Goal: Transaction & Acquisition: Purchase product/service

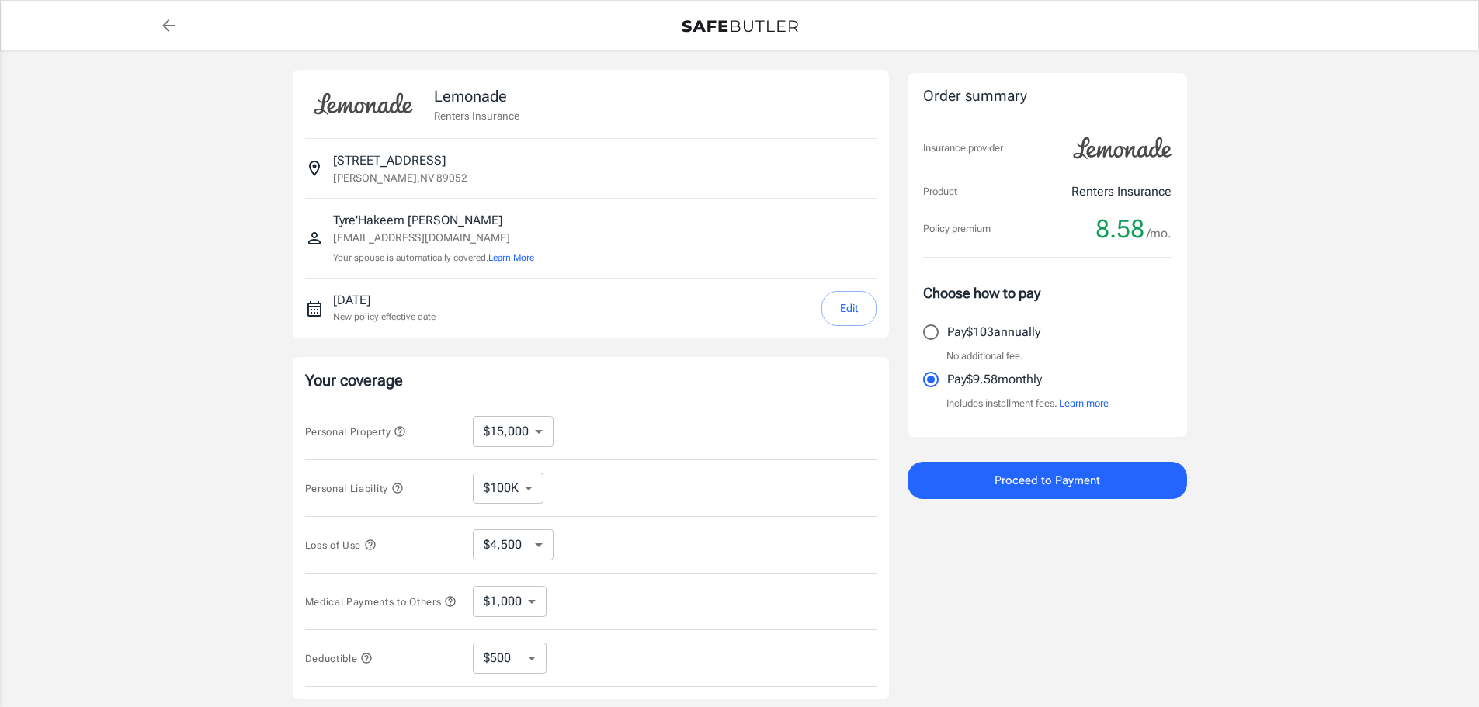
select select "15000"
select select "500"
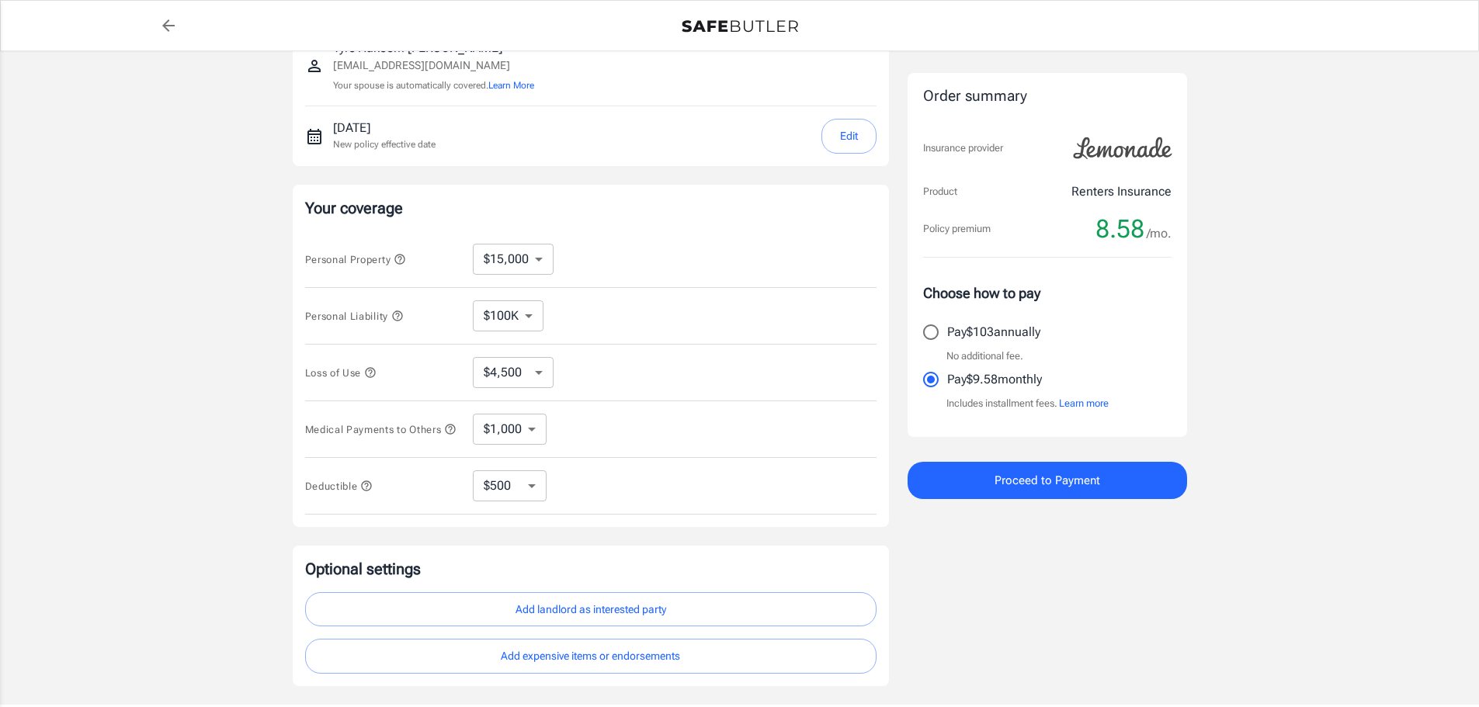
scroll to position [285, 0]
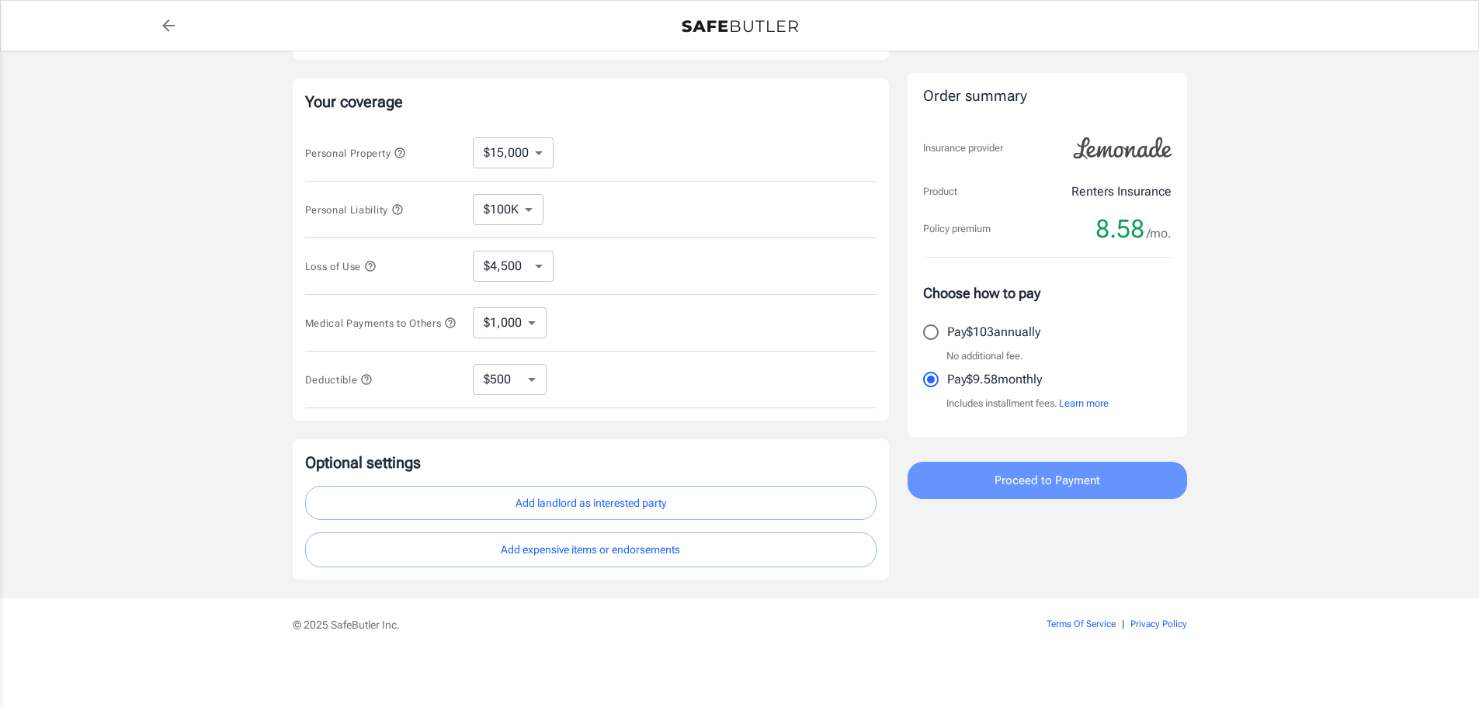
click at [1047, 477] on span "Proceed to Payment" at bounding box center [1047, 480] width 106 height 20
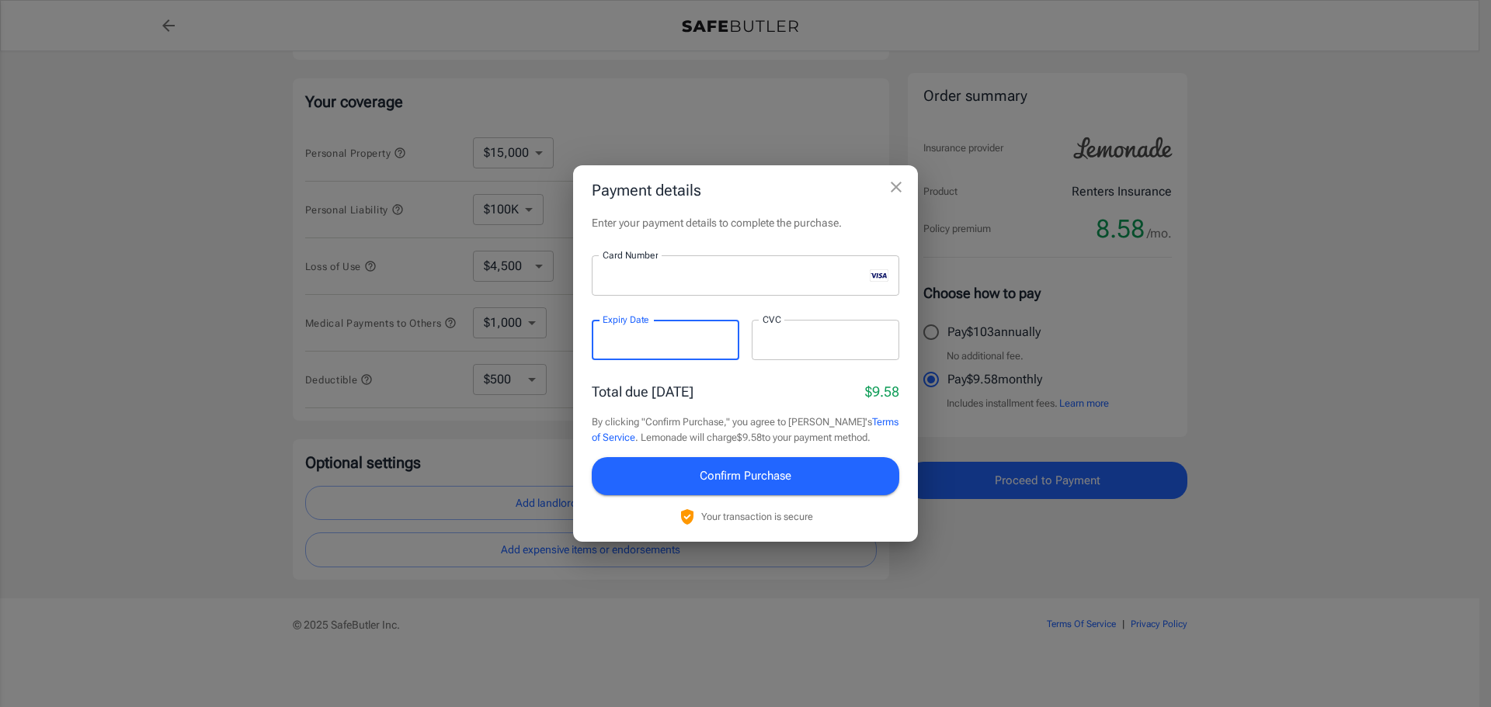
click at [887, 351] on div at bounding box center [825, 340] width 148 height 40
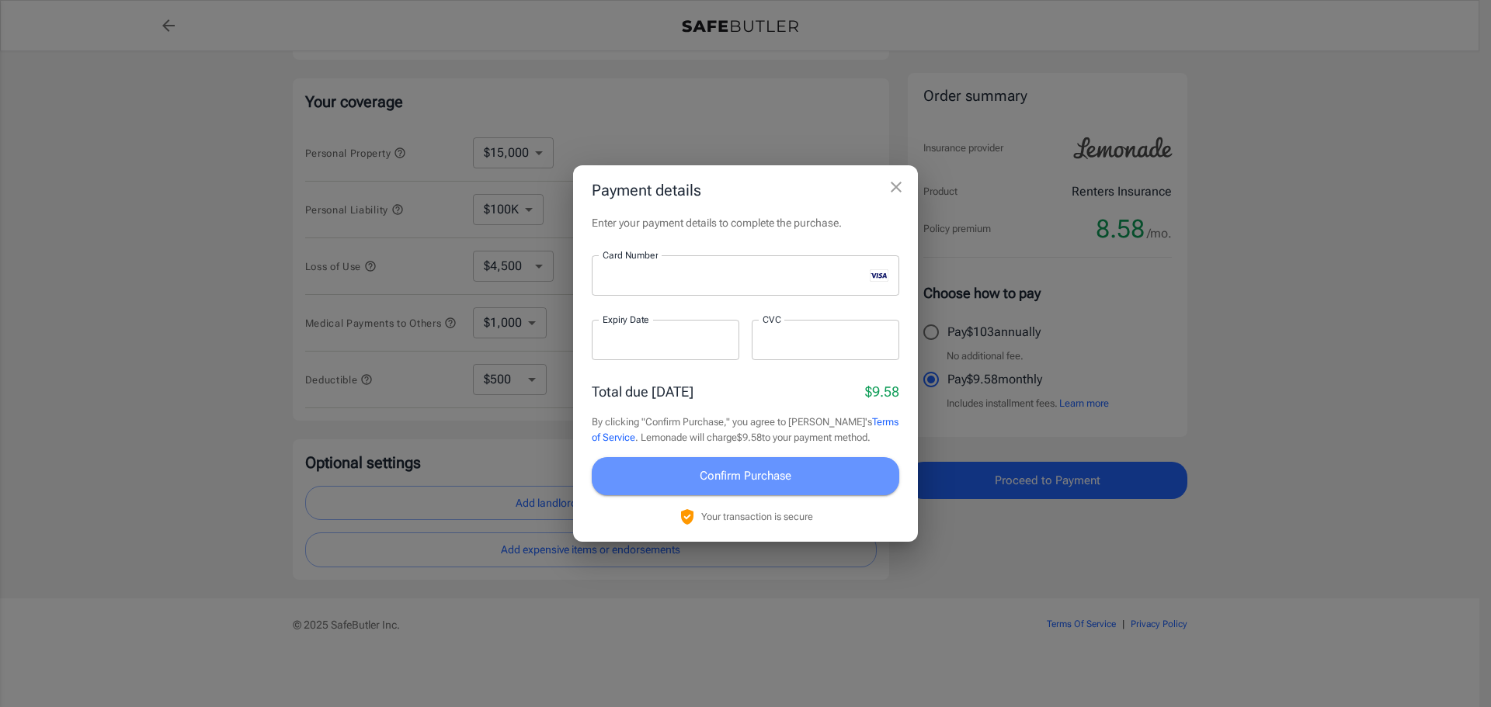
click at [826, 478] on button "Confirm Purchase" at bounding box center [745, 475] width 307 height 37
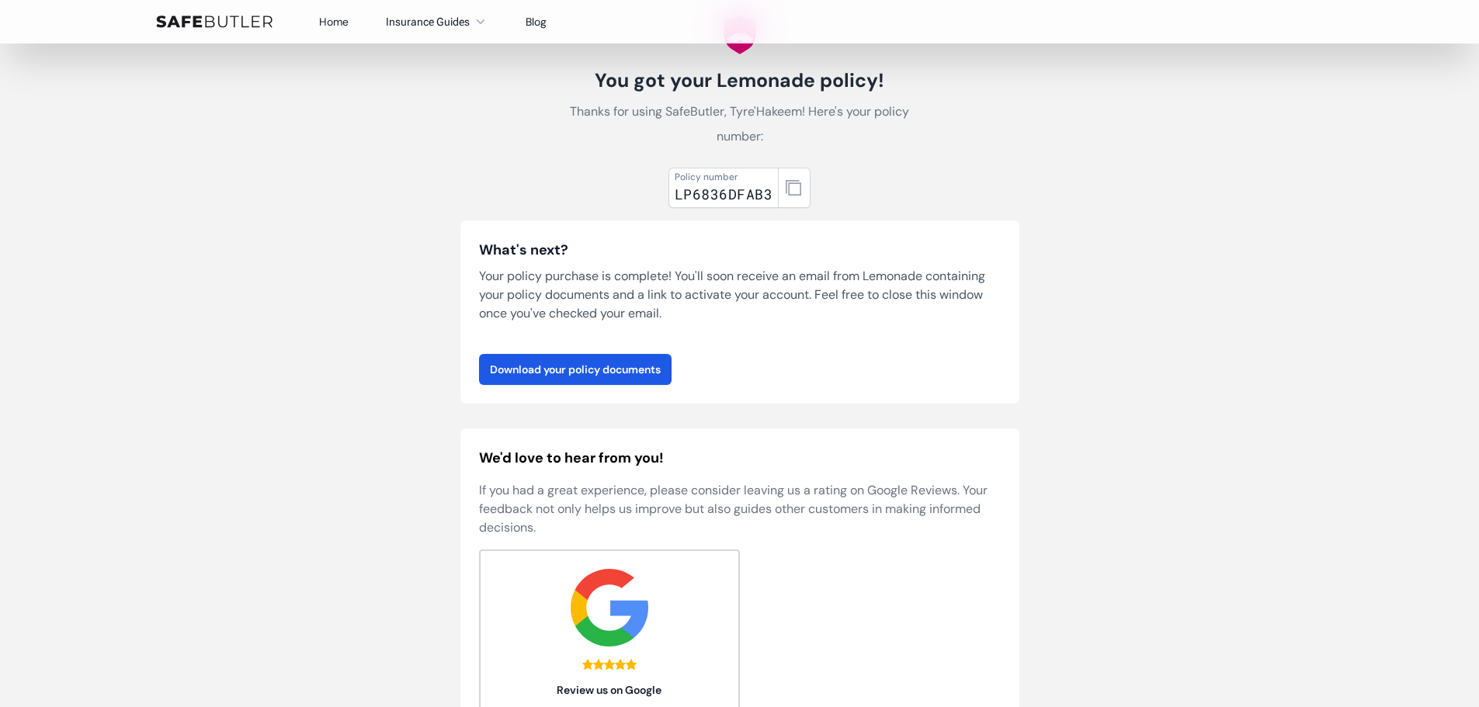
scroll to position [78, 0]
click at [638, 373] on link "Download your policy documents" at bounding box center [575, 371] width 193 height 31
click at [786, 195] on icon "button" at bounding box center [794, 190] width 16 height 16
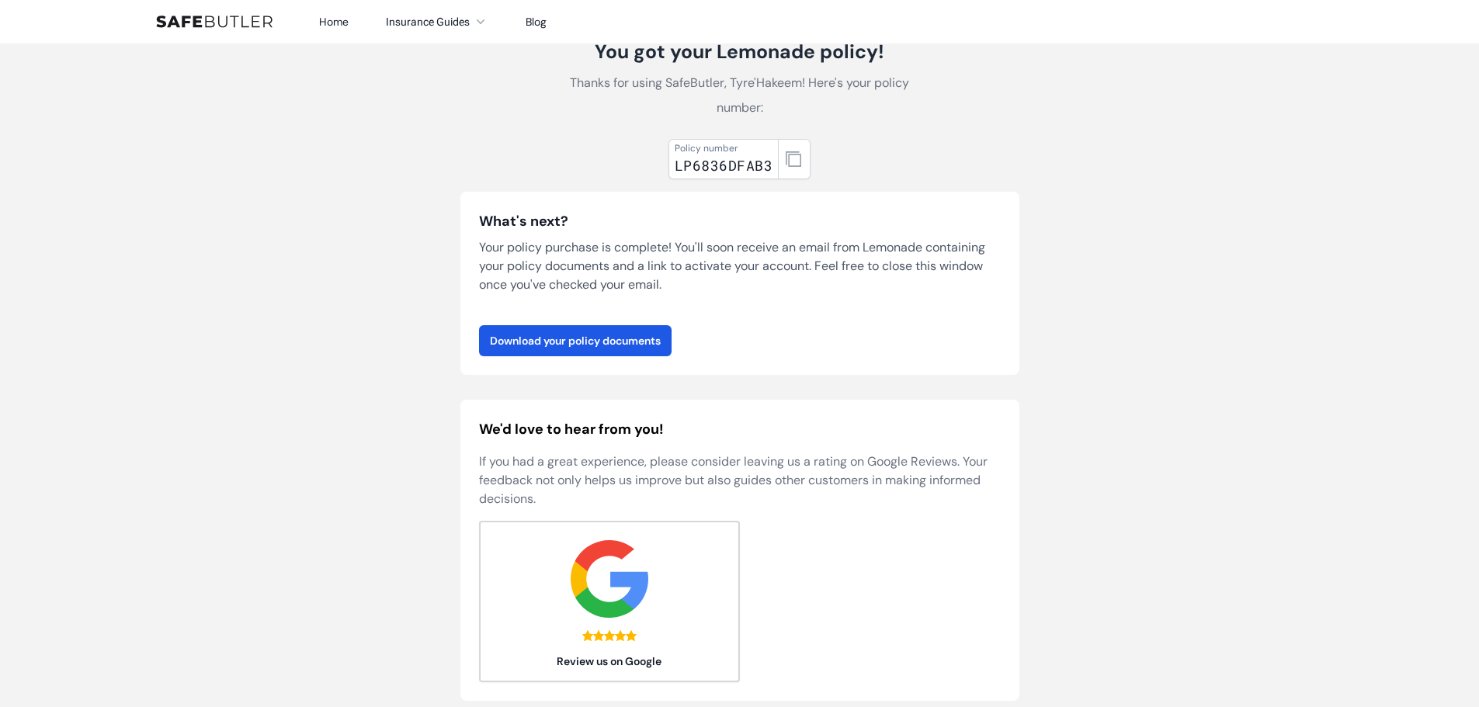
scroll to position [0, 0]
